Goal: Information Seeking & Learning: Learn about a topic

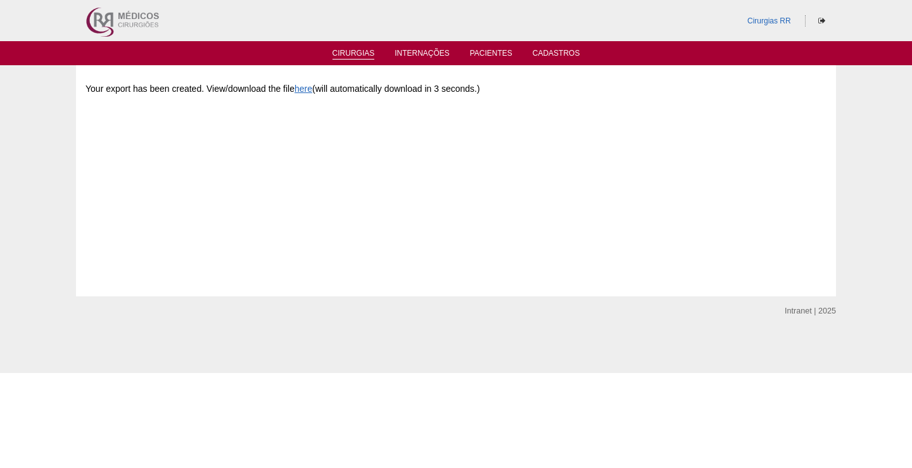
click at [338, 51] on link "Cirurgias" at bounding box center [353, 54] width 42 height 11
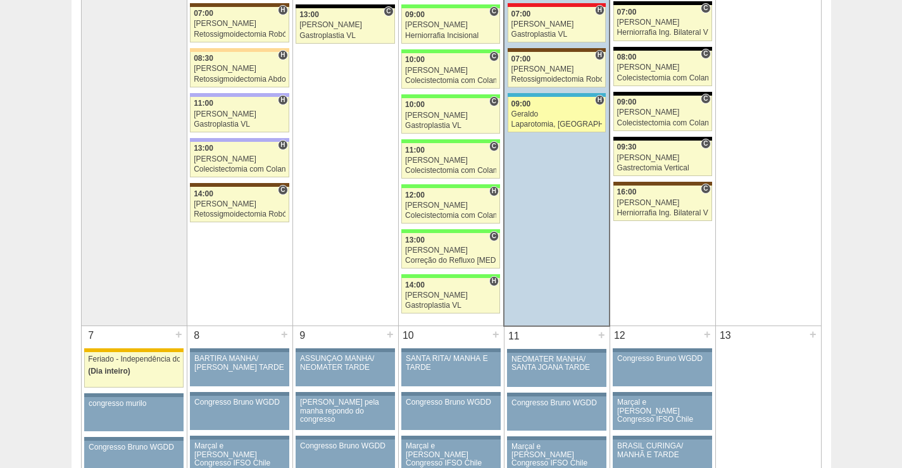
scroll to position [317, 0]
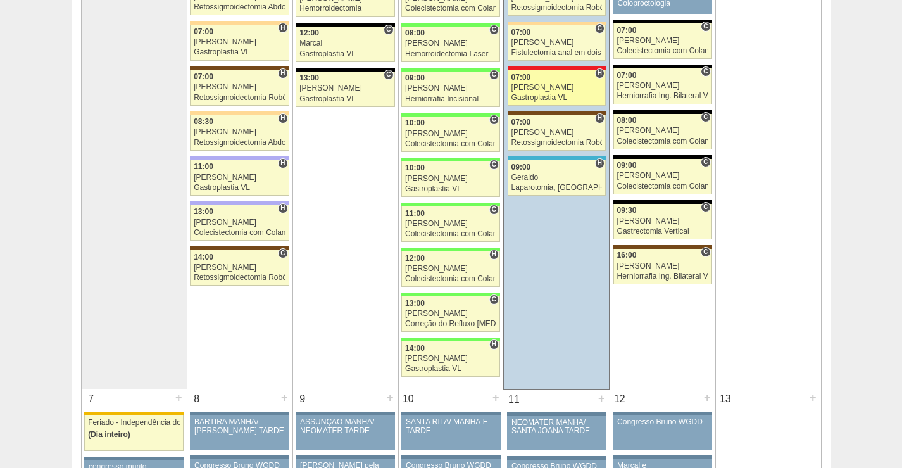
click at [552, 85] on div "[PERSON_NAME]" at bounding box center [557, 88] width 91 height 8
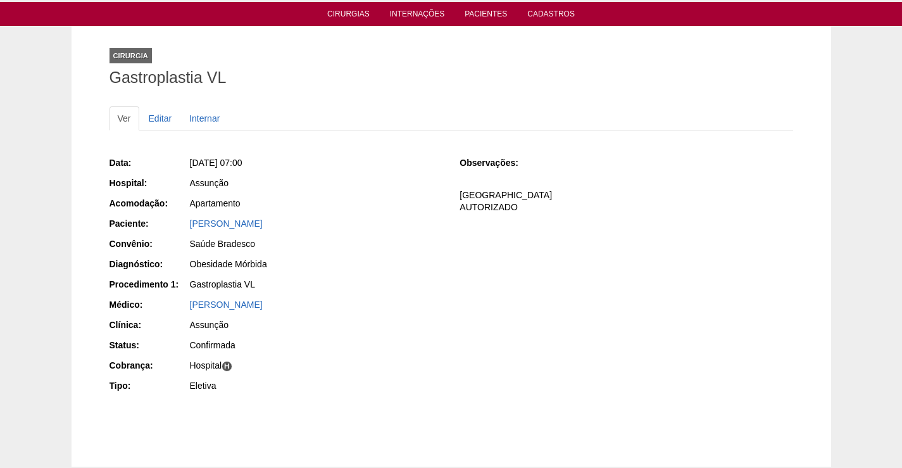
scroll to position [63, 0]
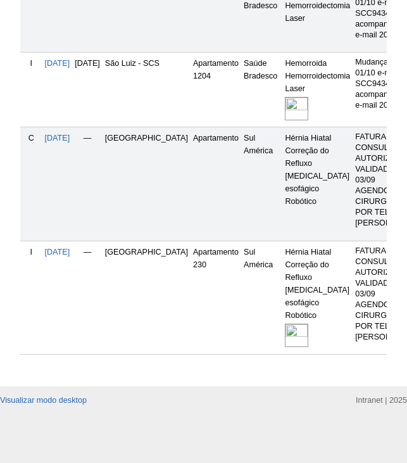
scroll to position [362, 0]
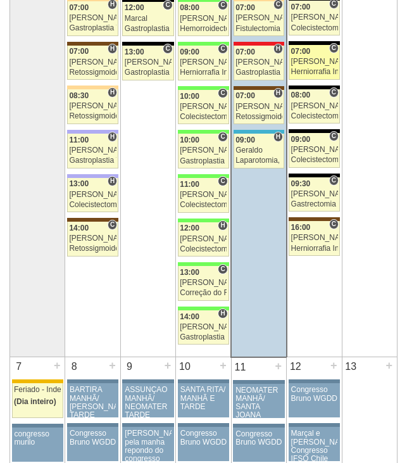
scroll to position [253, 0]
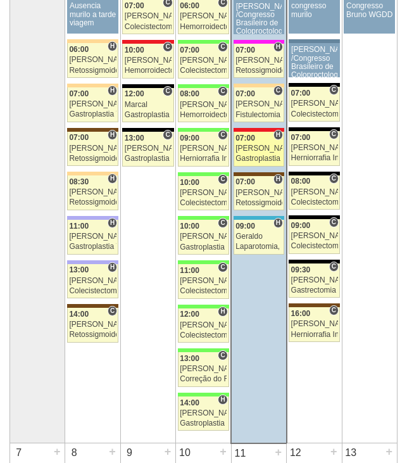
click at [246, 144] on div "[PERSON_NAME]" at bounding box center [259, 148] width 46 height 8
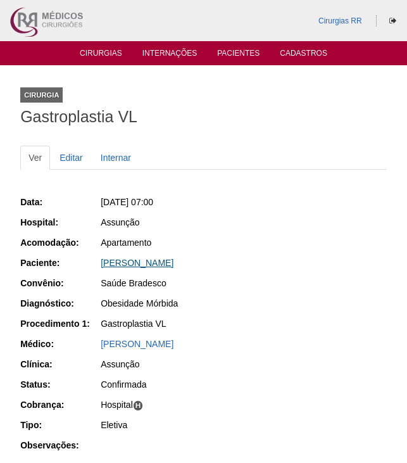
click at [141, 265] on link "[PERSON_NAME]" at bounding box center [137, 263] width 73 height 10
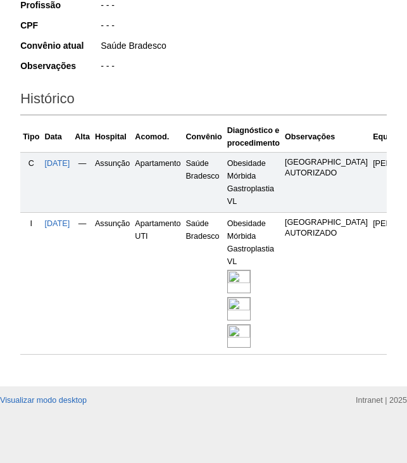
scroll to position [320, 0]
click at [251, 270] on img at bounding box center [238, 281] width 23 height 23
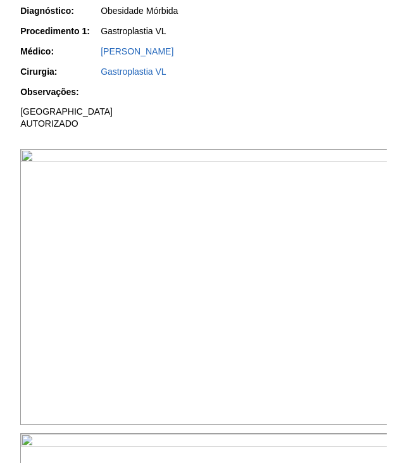
scroll to position [317, 0]
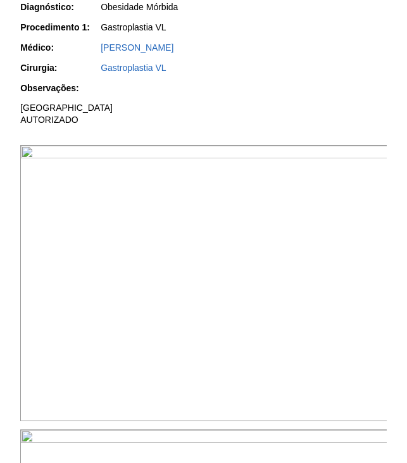
click at [158, 250] on img at bounding box center [204, 283] width 368 height 276
